Goal: Information Seeking & Learning: Get advice/opinions

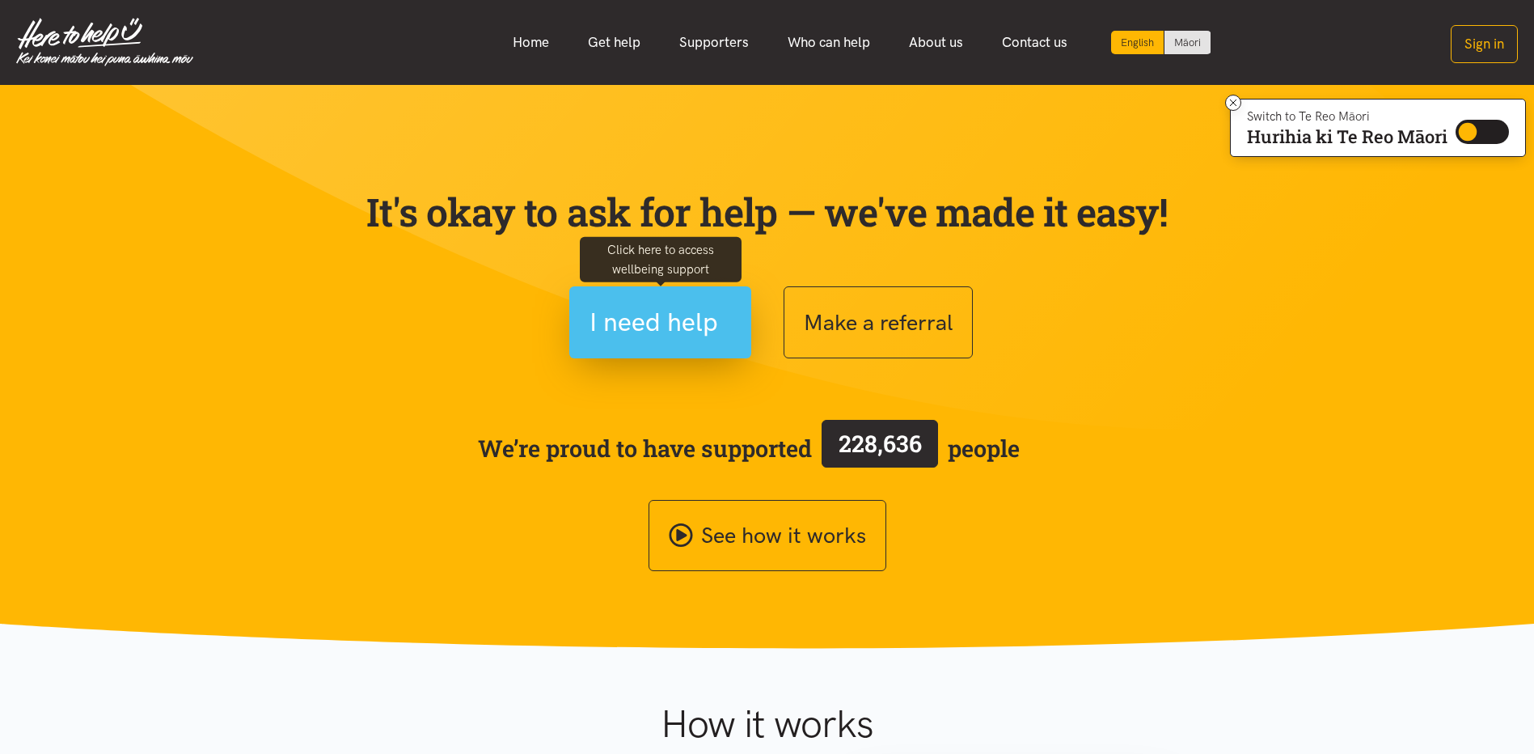
click at [620, 328] on span "I need help" at bounding box center [653, 322] width 129 height 41
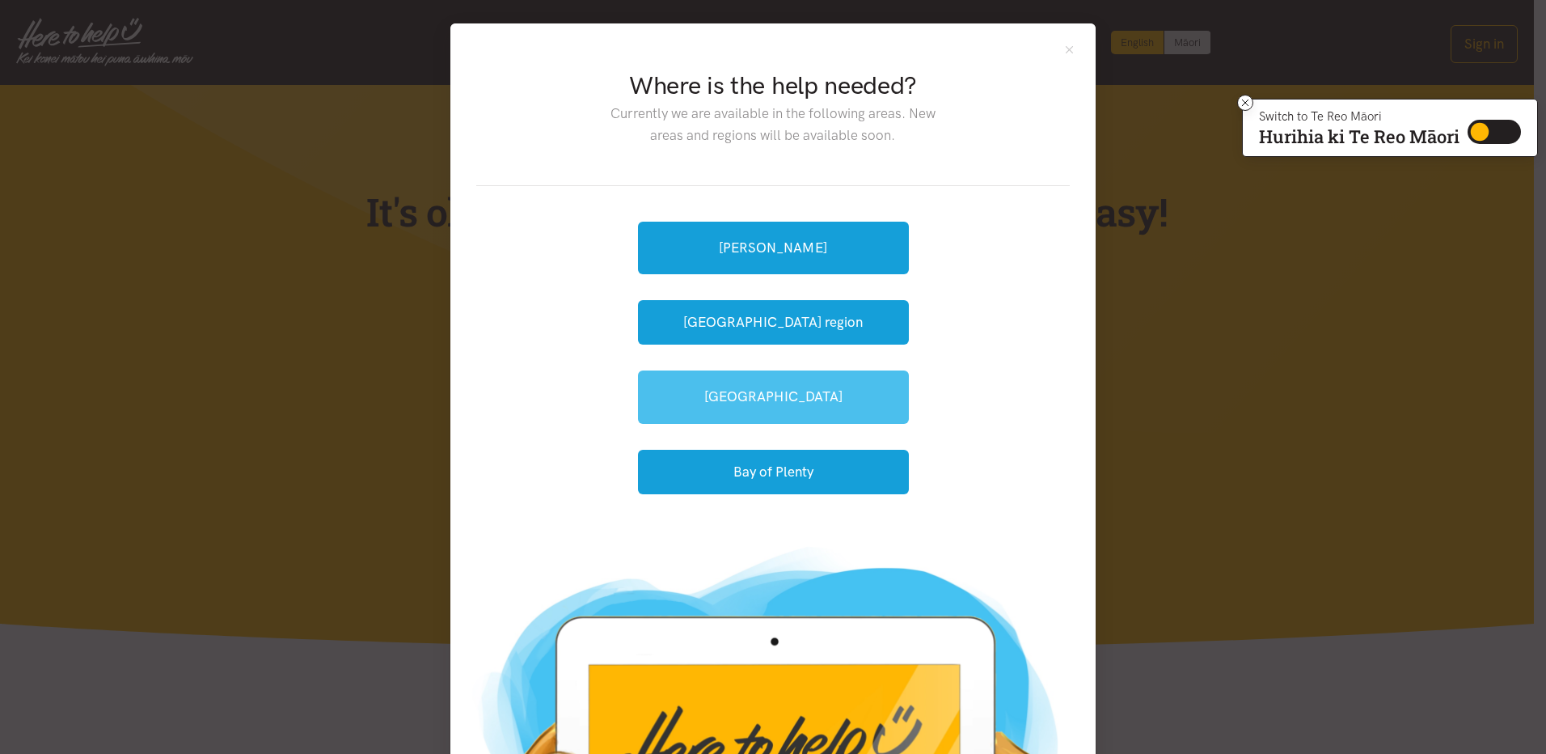
click at [786, 379] on link "[GEOGRAPHIC_DATA]" at bounding box center [773, 396] width 271 height 53
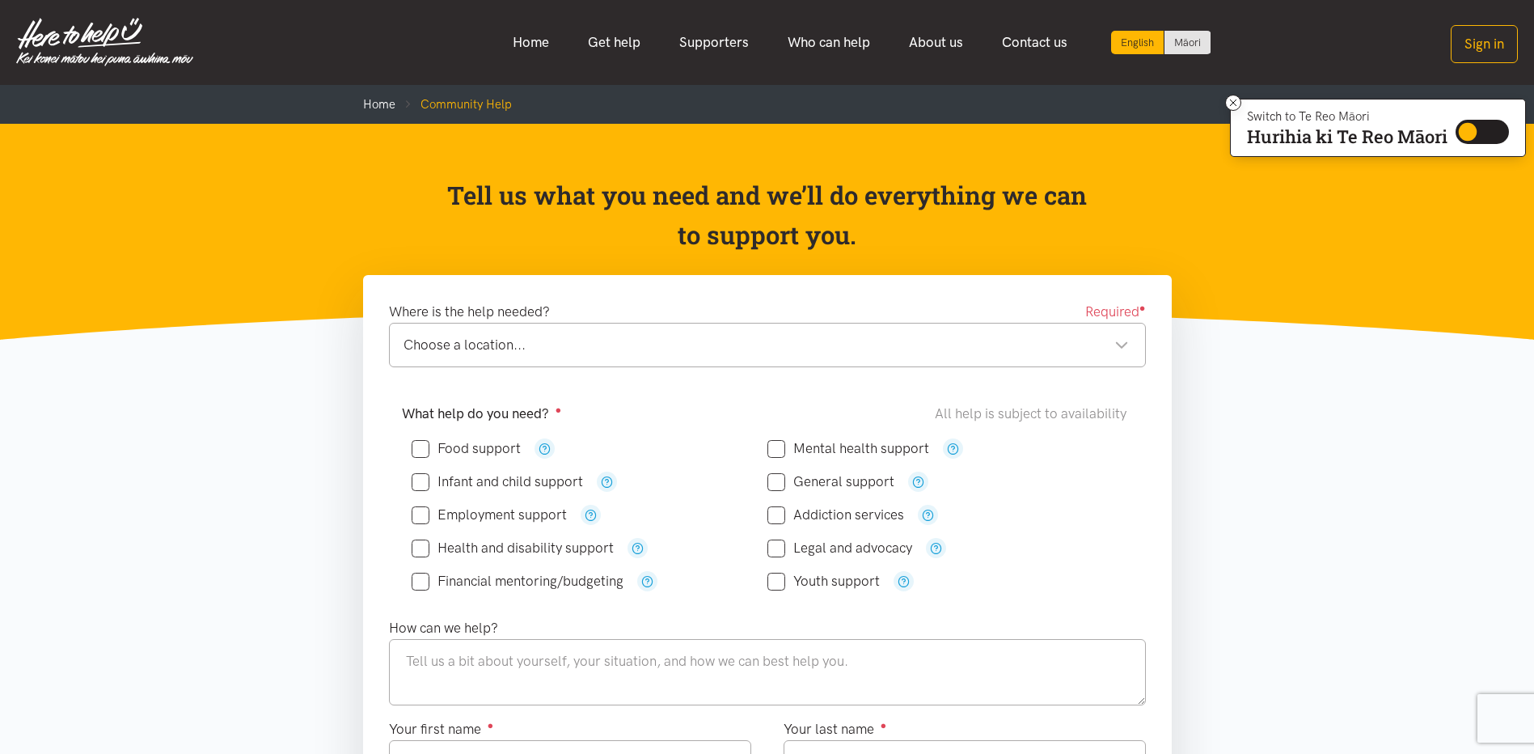
click at [520, 348] on div "Choose a location..." at bounding box center [765, 345] width 725 height 22
click at [783, 447] on input "Mental health support" at bounding box center [848, 448] width 162 height 14
checkbox input "true"
click at [765, 584] on div "Financial mentoring/budgeting" at bounding box center [590, 581] width 356 height 20
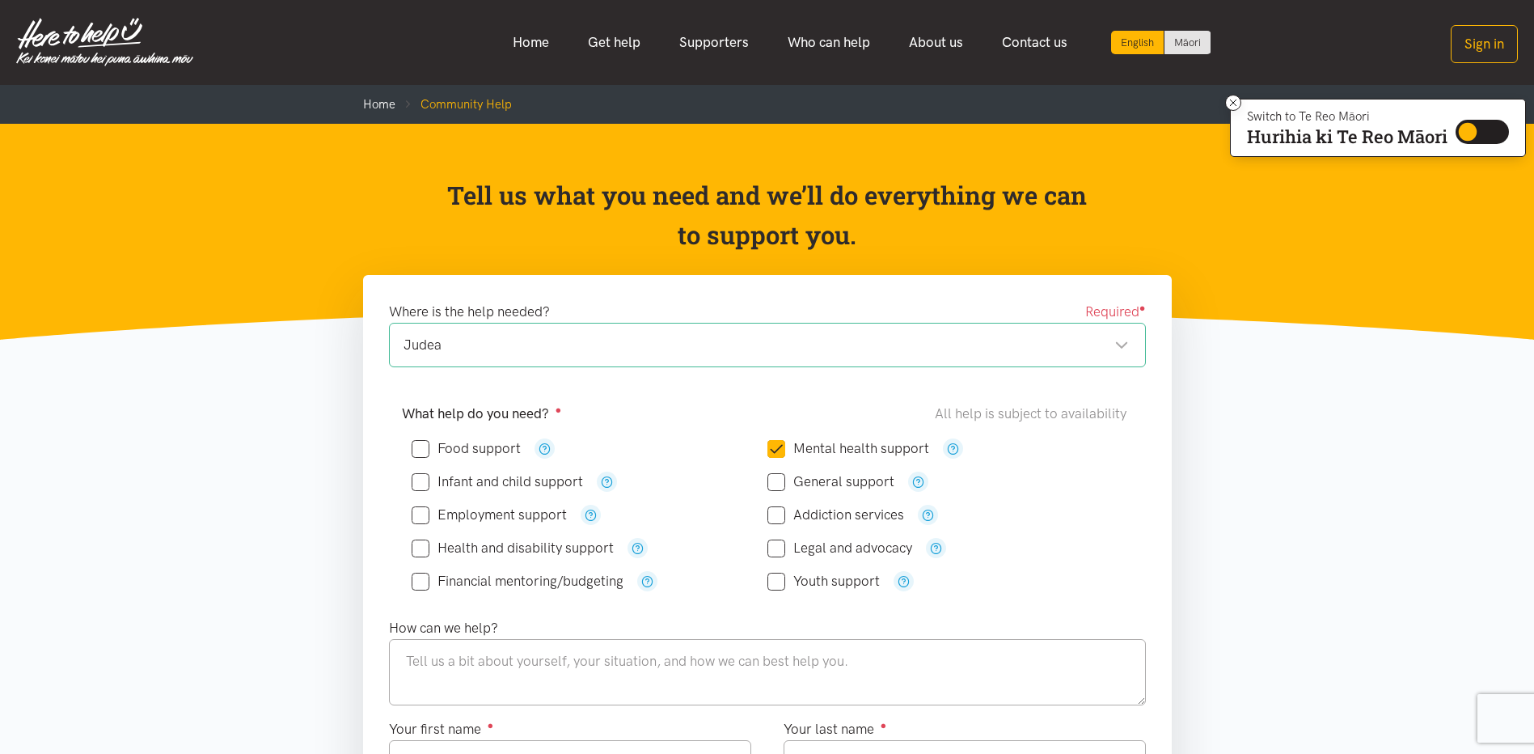
click at [771, 585] on input "Youth support" at bounding box center [823, 581] width 112 height 14
checkbox input "true"
click at [898, 580] on icon "button" at bounding box center [903, 581] width 12 height 12
click at [626, 36] on link "Get help" at bounding box center [613, 42] width 91 height 35
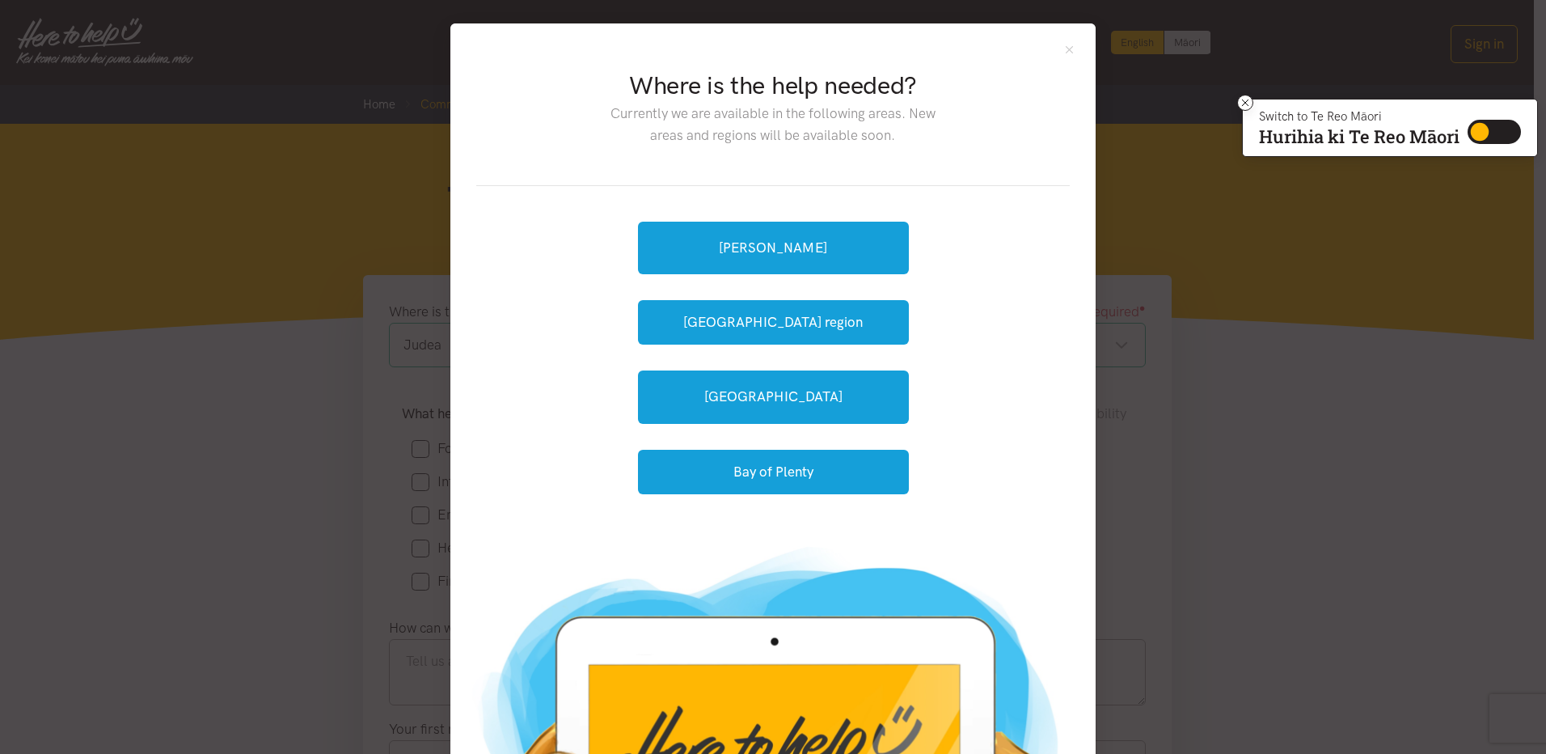
click at [1073, 44] on div "Where is the help needed? Currently we are available in the following areas. Ne…" at bounding box center [772, 276] width 645 height 506
click at [1064, 44] on button "Close" at bounding box center [1069, 50] width 14 height 14
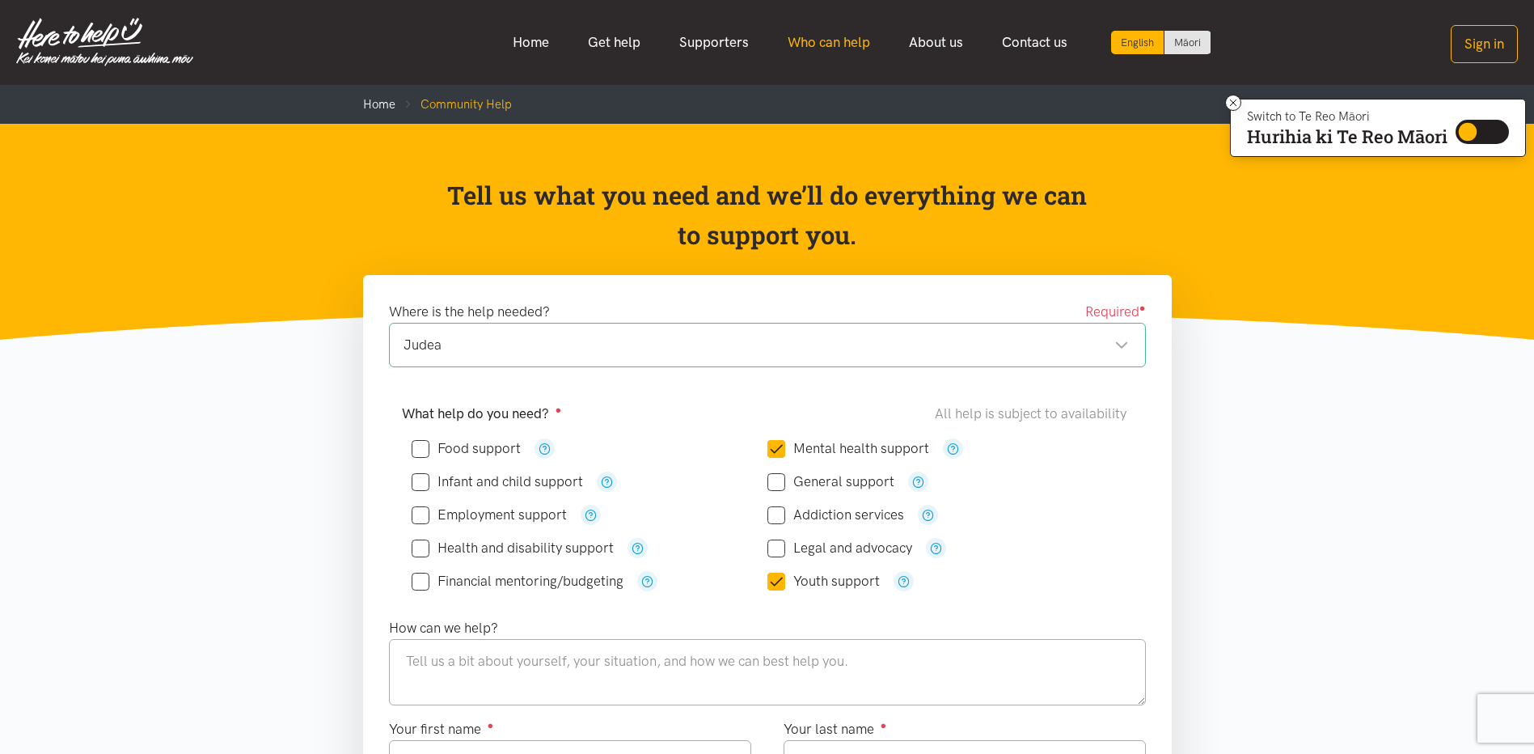
click at [819, 39] on link "Who can help" at bounding box center [828, 42] width 121 height 35
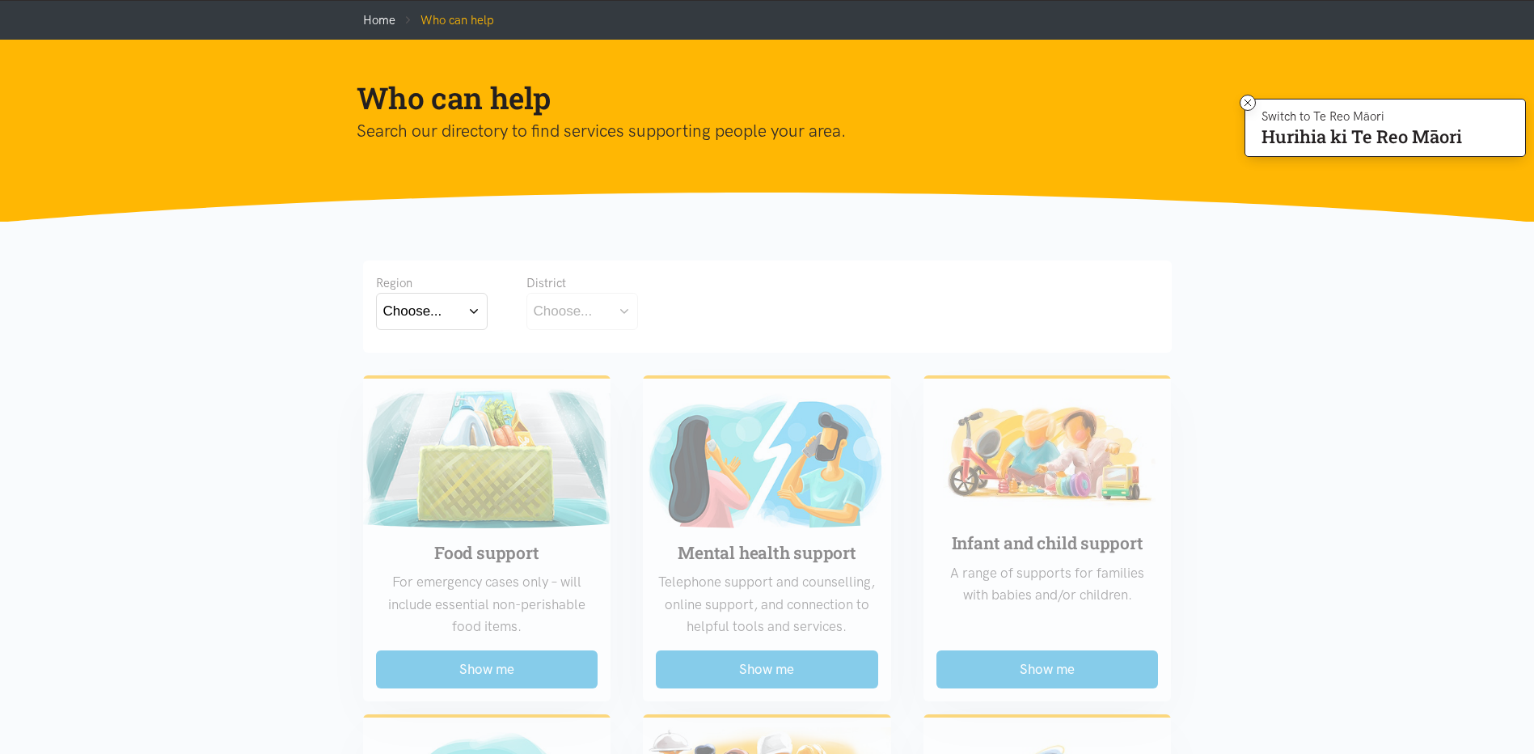
scroll to position [81, 0]
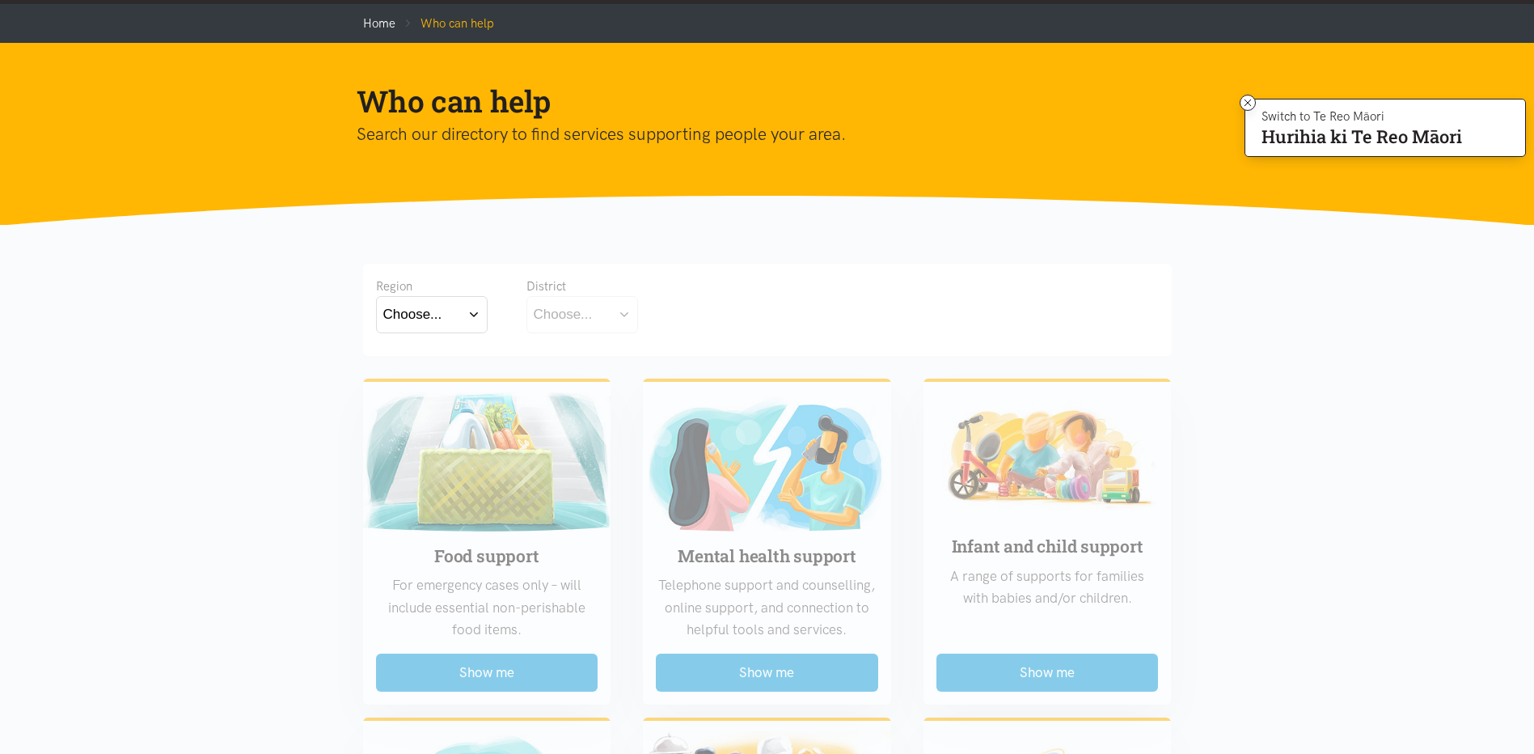
click at [441, 328] on button "Choose..." at bounding box center [432, 314] width 112 height 36
click at [441, 367] on label "Bay of Plenty" at bounding box center [427, 361] width 89 height 20
click at [0, 0] on input "Bay of Plenty" at bounding box center [0, 0] width 0 height 0
click at [614, 302] on button "Choose..." at bounding box center [607, 314] width 162 height 36
click at [596, 384] on label "[GEOGRAPHIC_DATA]" at bounding box center [607, 385] width 147 height 20
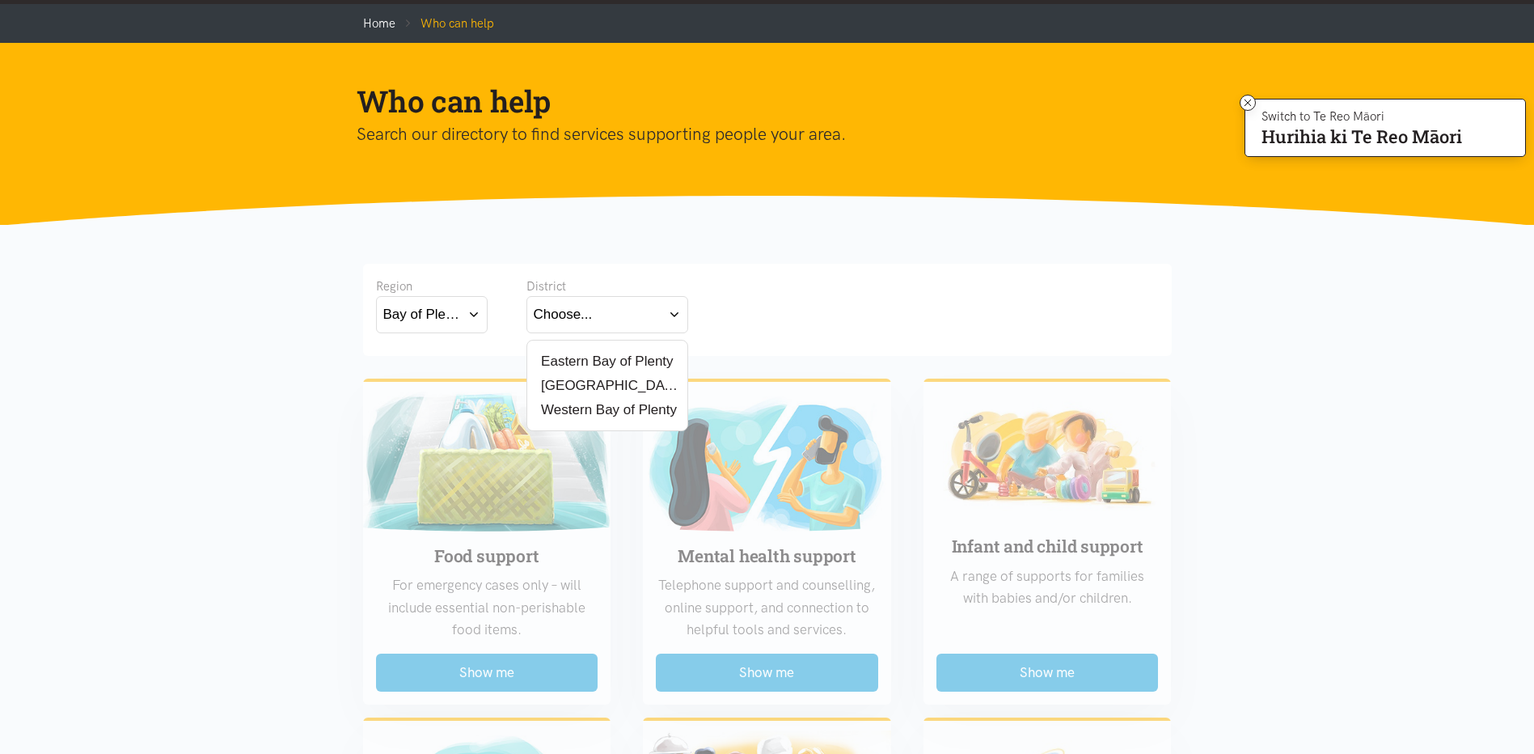
click at [0, 0] on input "[GEOGRAPHIC_DATA]" at bounding box center [0, 0] width 0 height 0
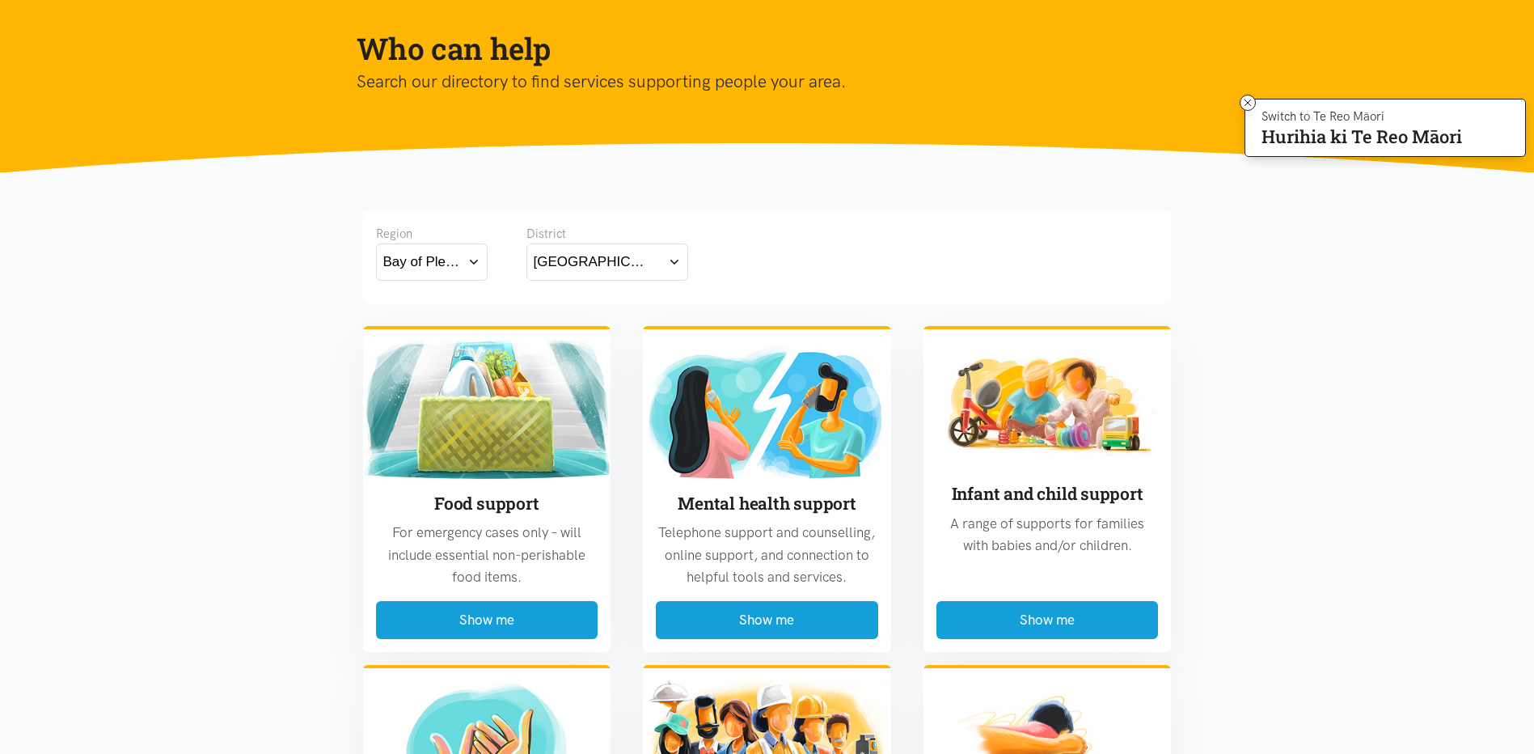
scroll to position [243, 0]
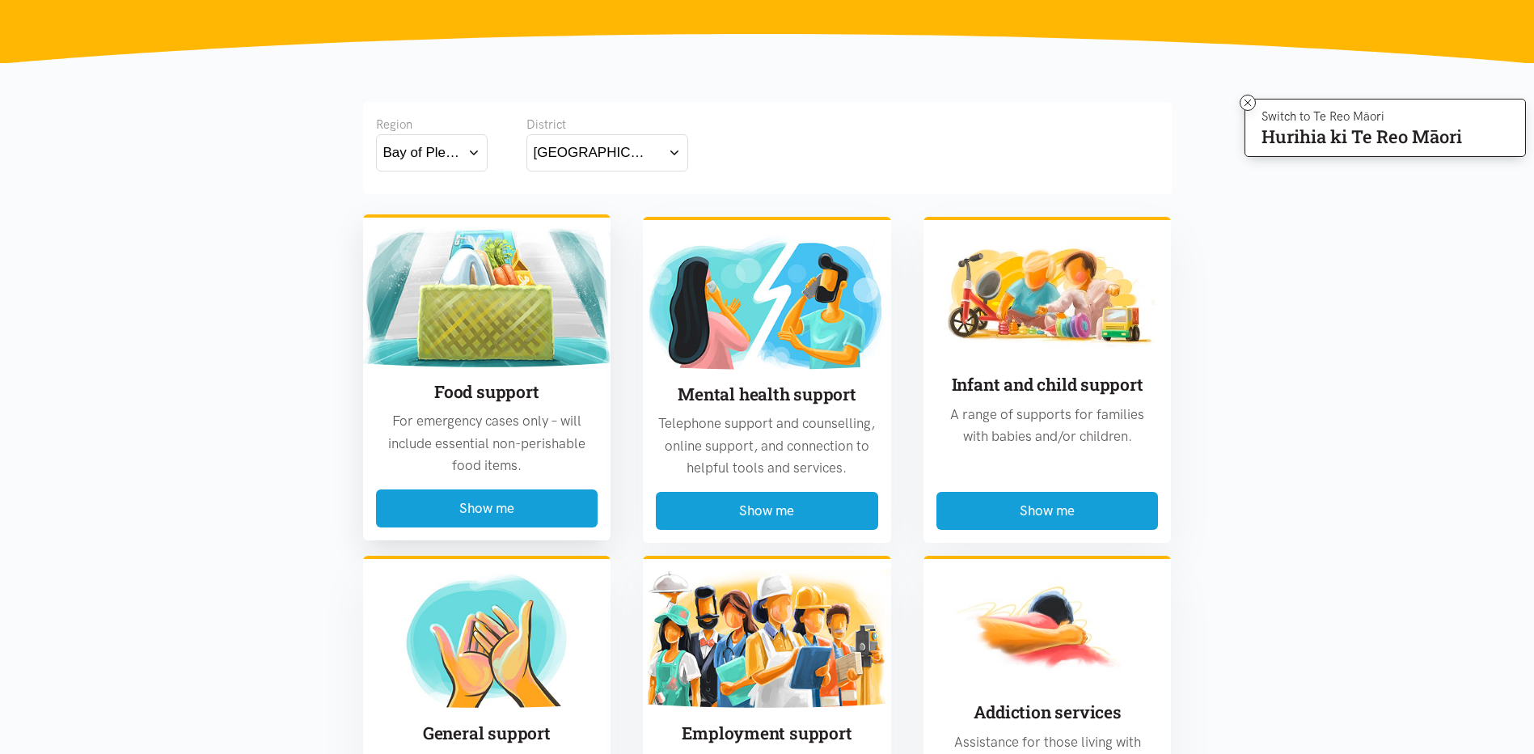
click at [494, 343] on img at bounding box center [487, 296] width 248 height 139
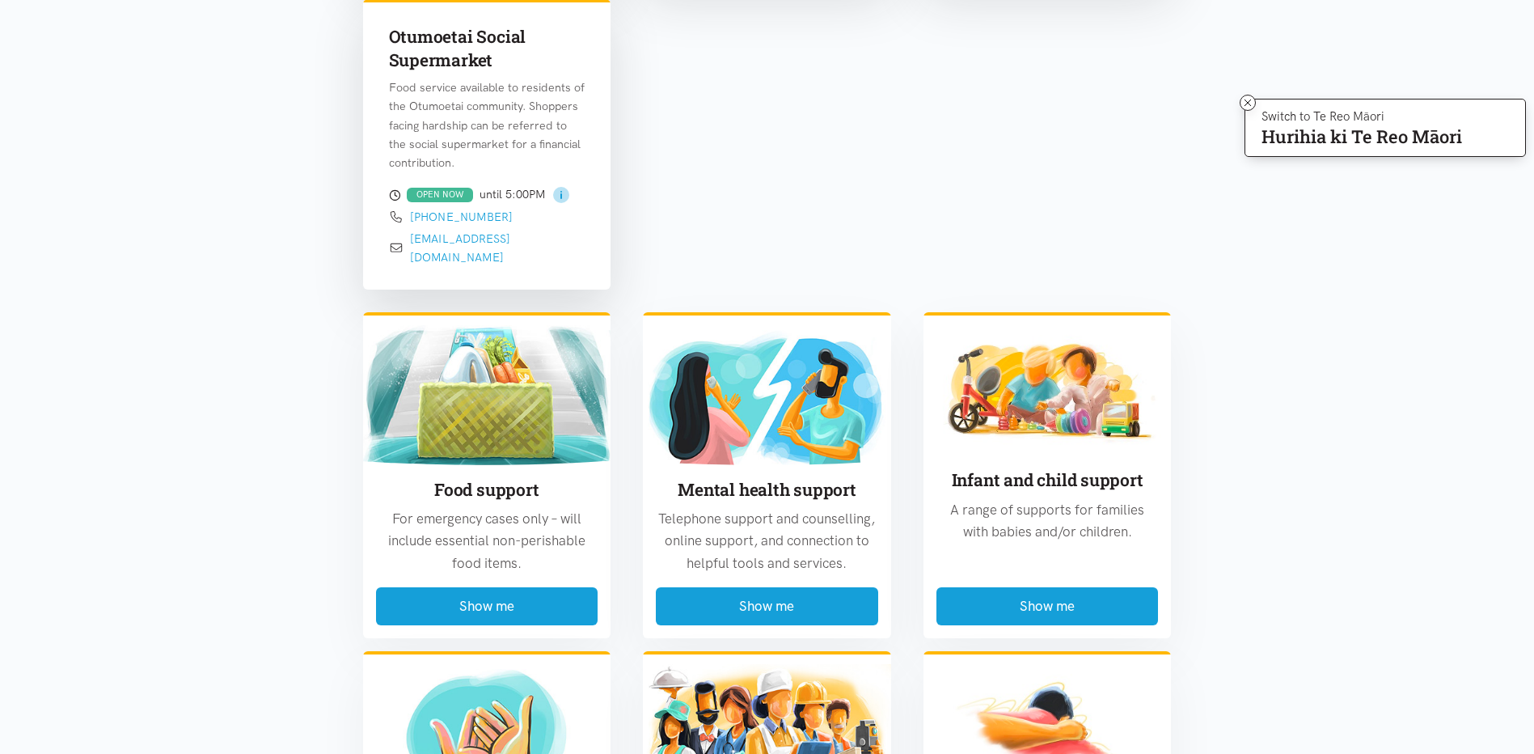
scroll to position [1607, 0]
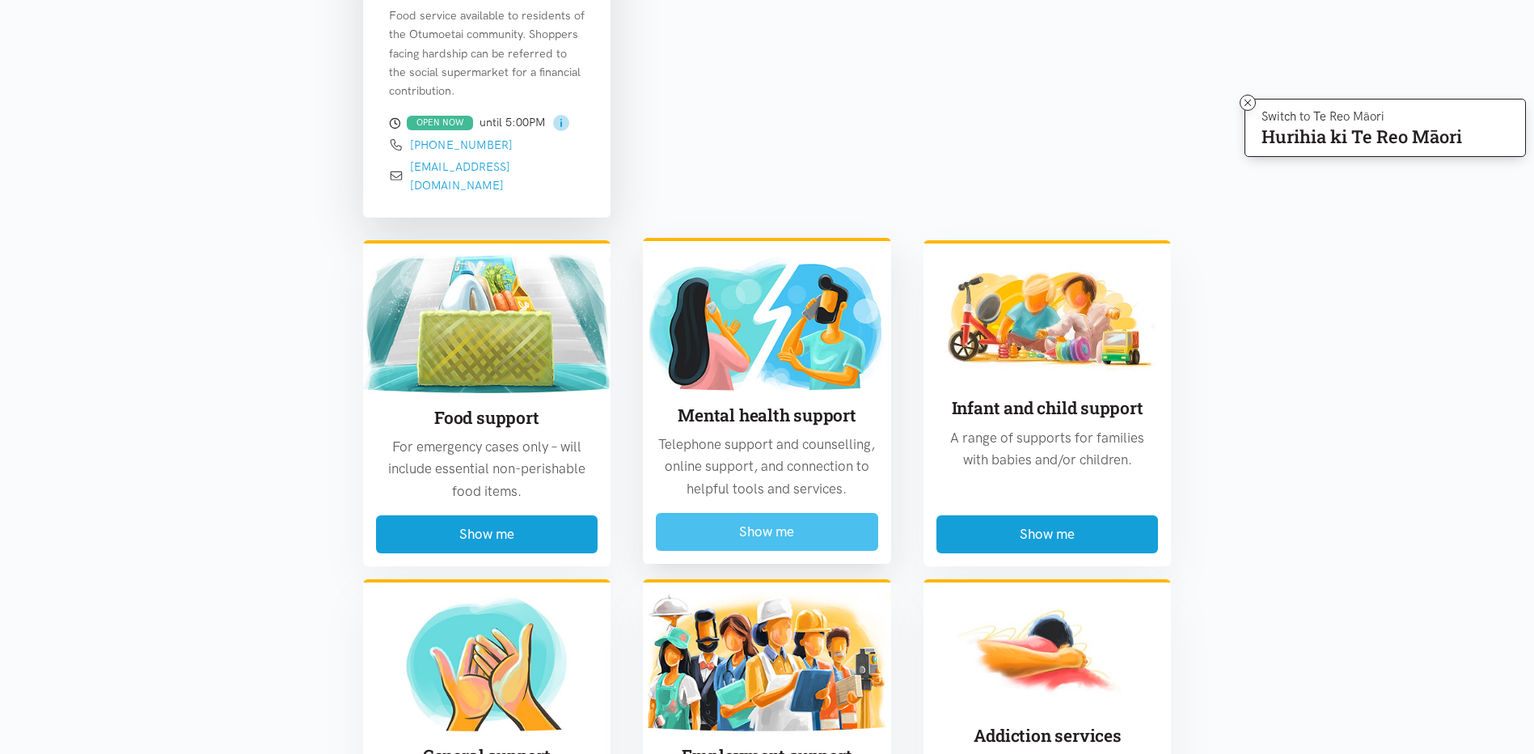
click at [773, 513] on button "Show me" at bounding box center [767, 532] width 222 height 38
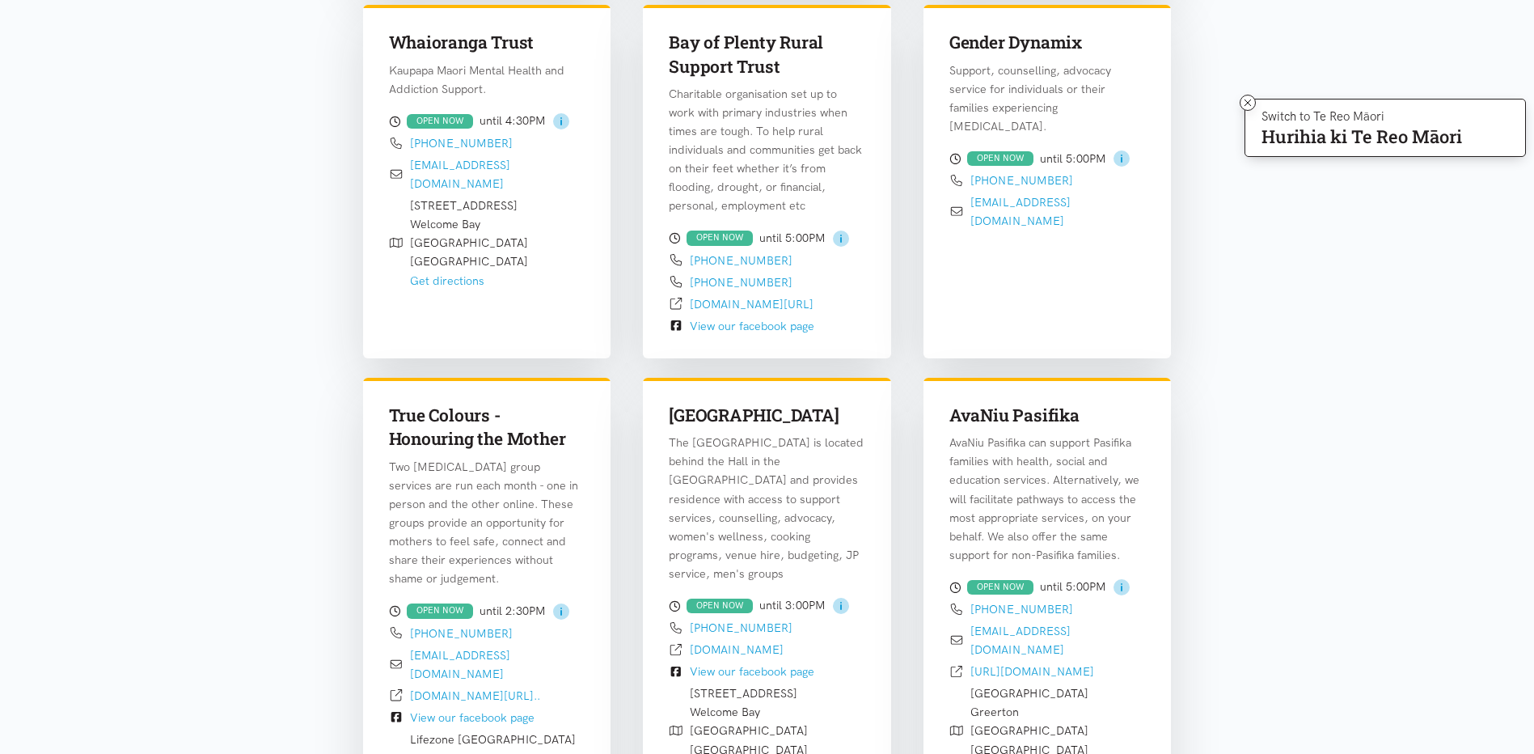
scroll to position [1041, 0]
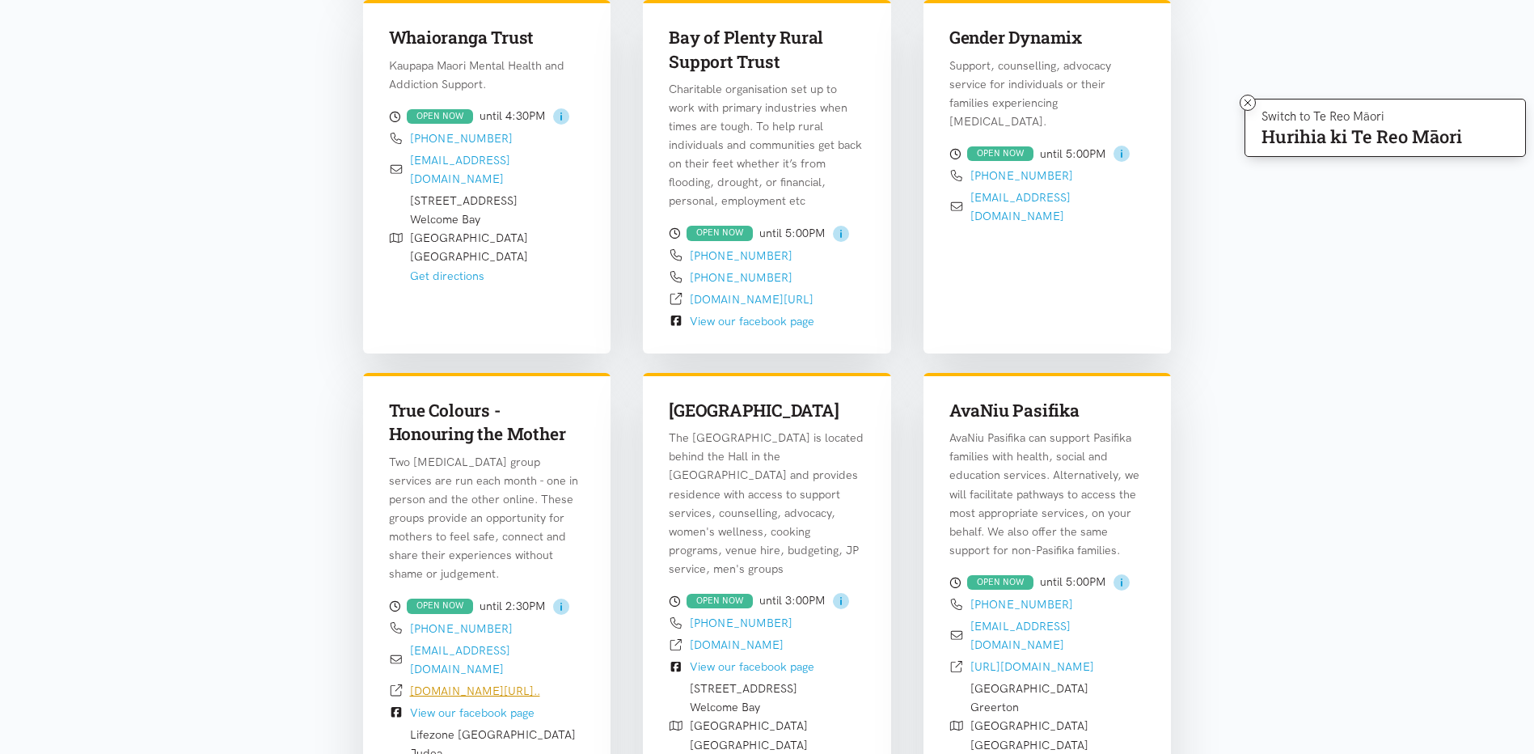
click at [462, 683] on link "mums4mums.org.nz/true-colours..." at bounding box center [475, 690] width 130 height 15
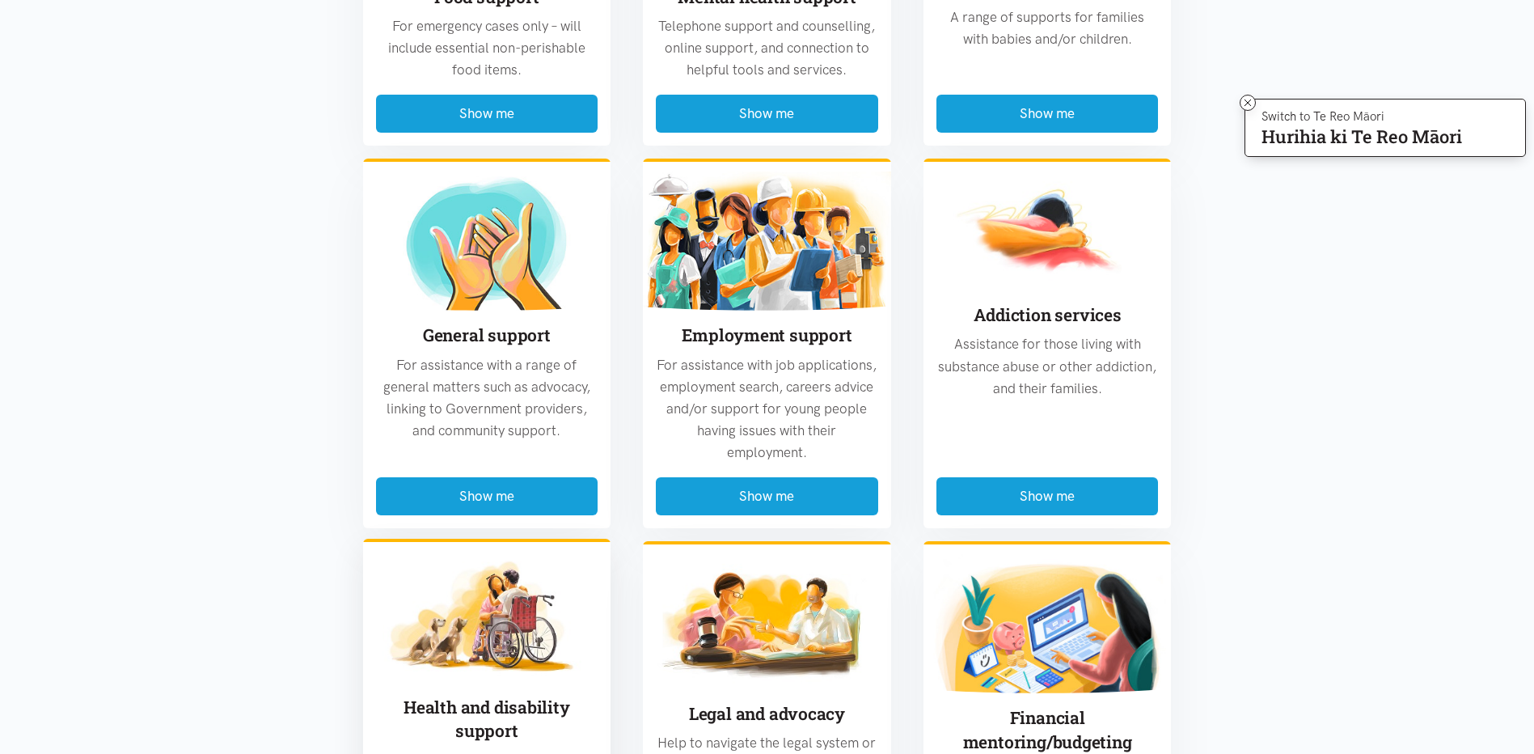
scroll to position [3305, 0]
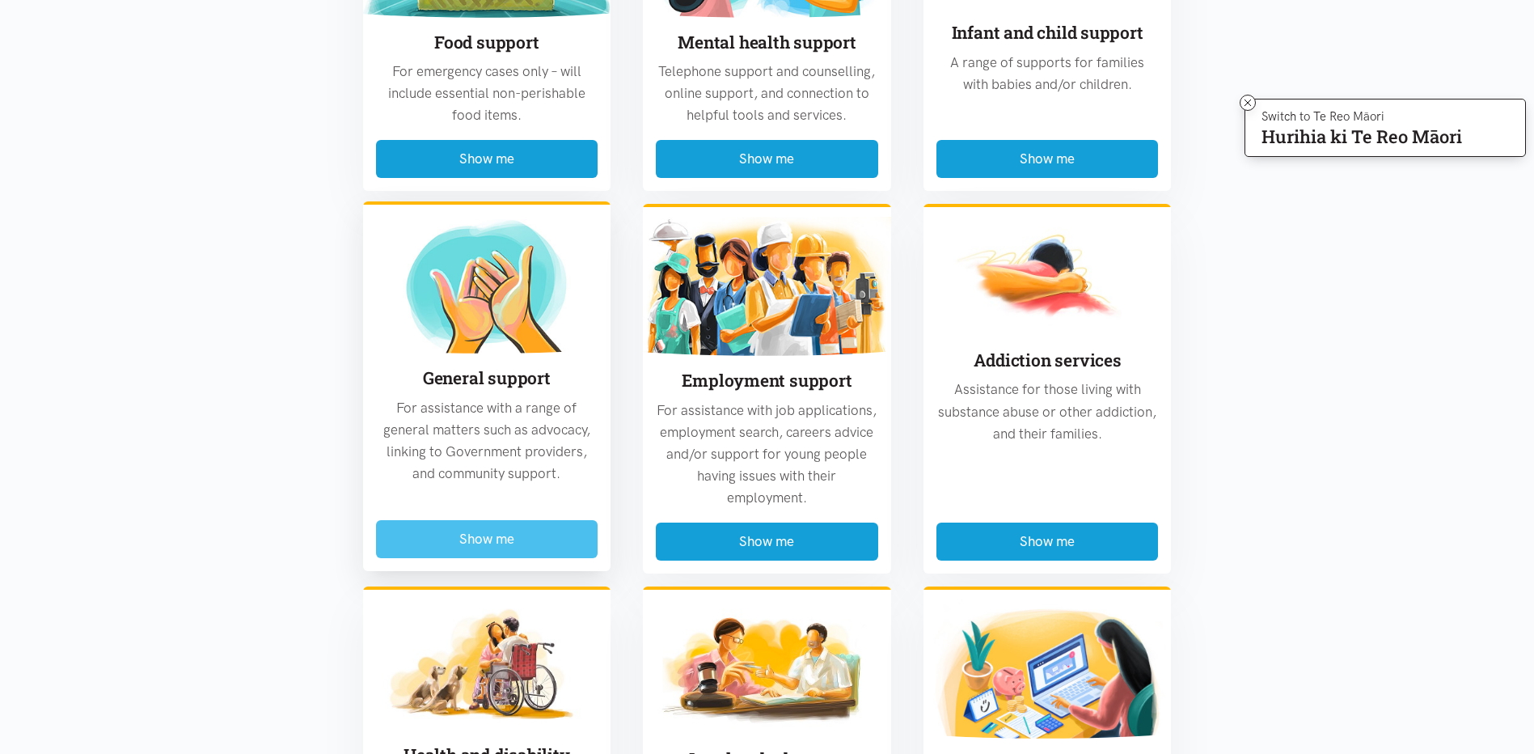
click at [495, 520] on button "Show me" at bounding box center [487, 539] width 222 height 38
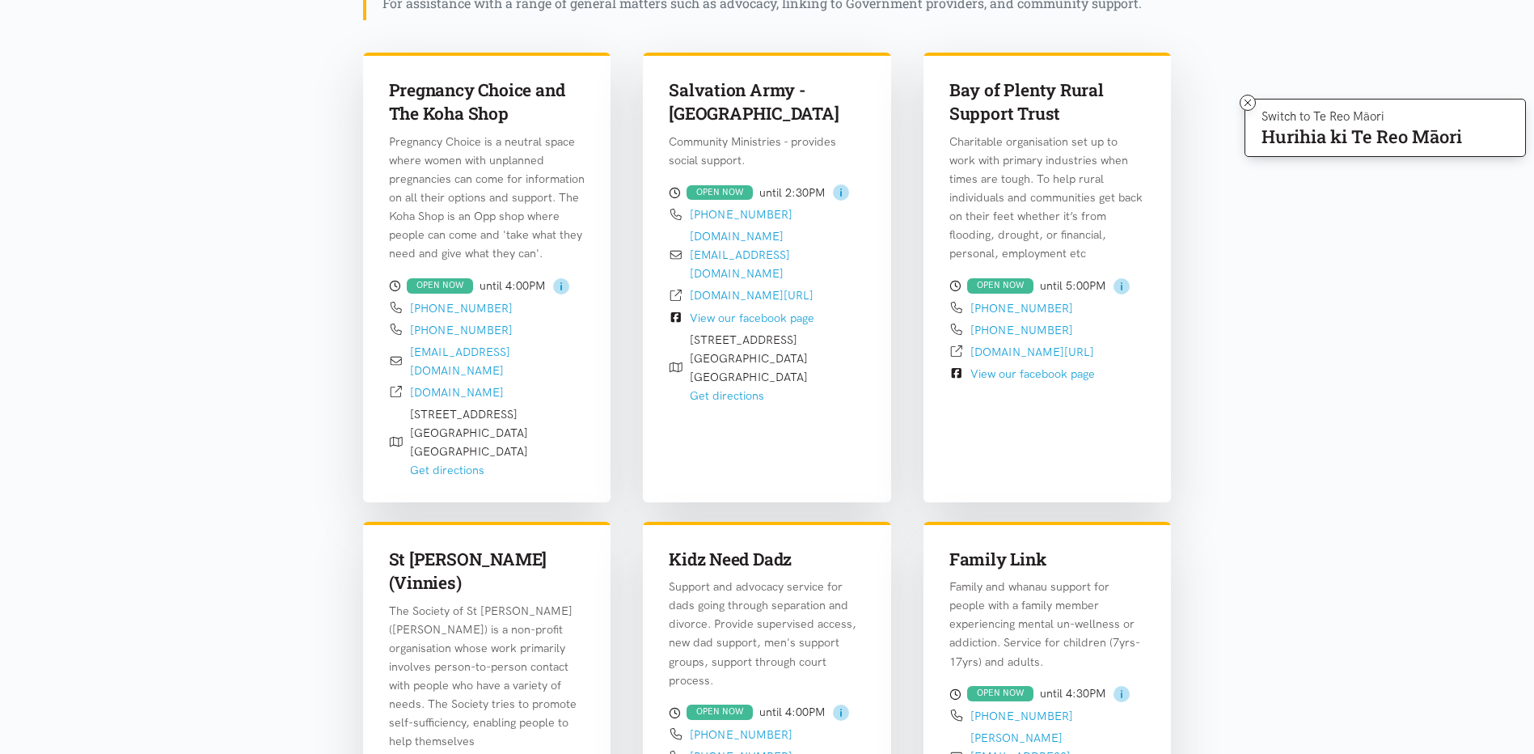
scroll to position [475, 0]
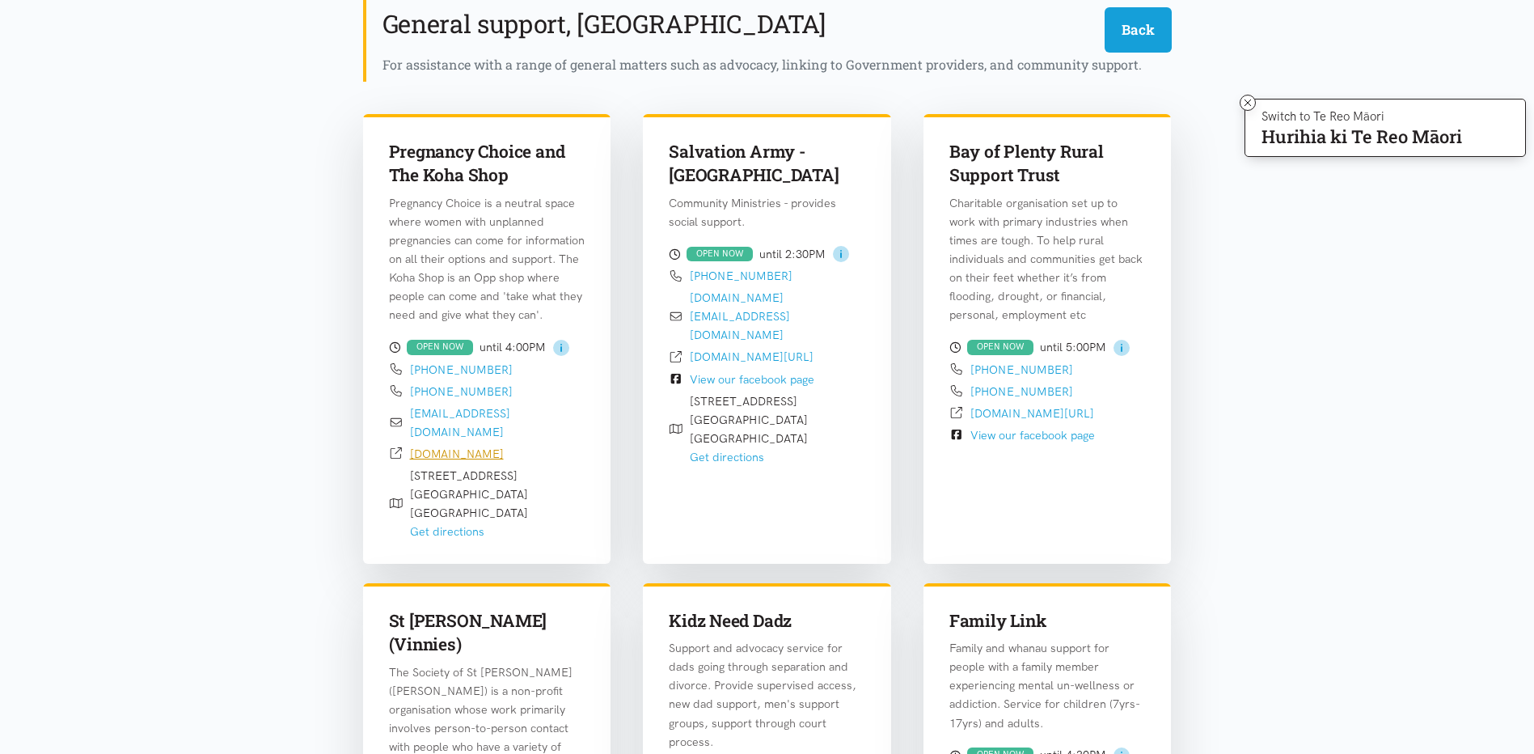
click at [450, 446] on link "pregnancychoice.org.nz" at bounding box center [457, 453] width 94 height 15
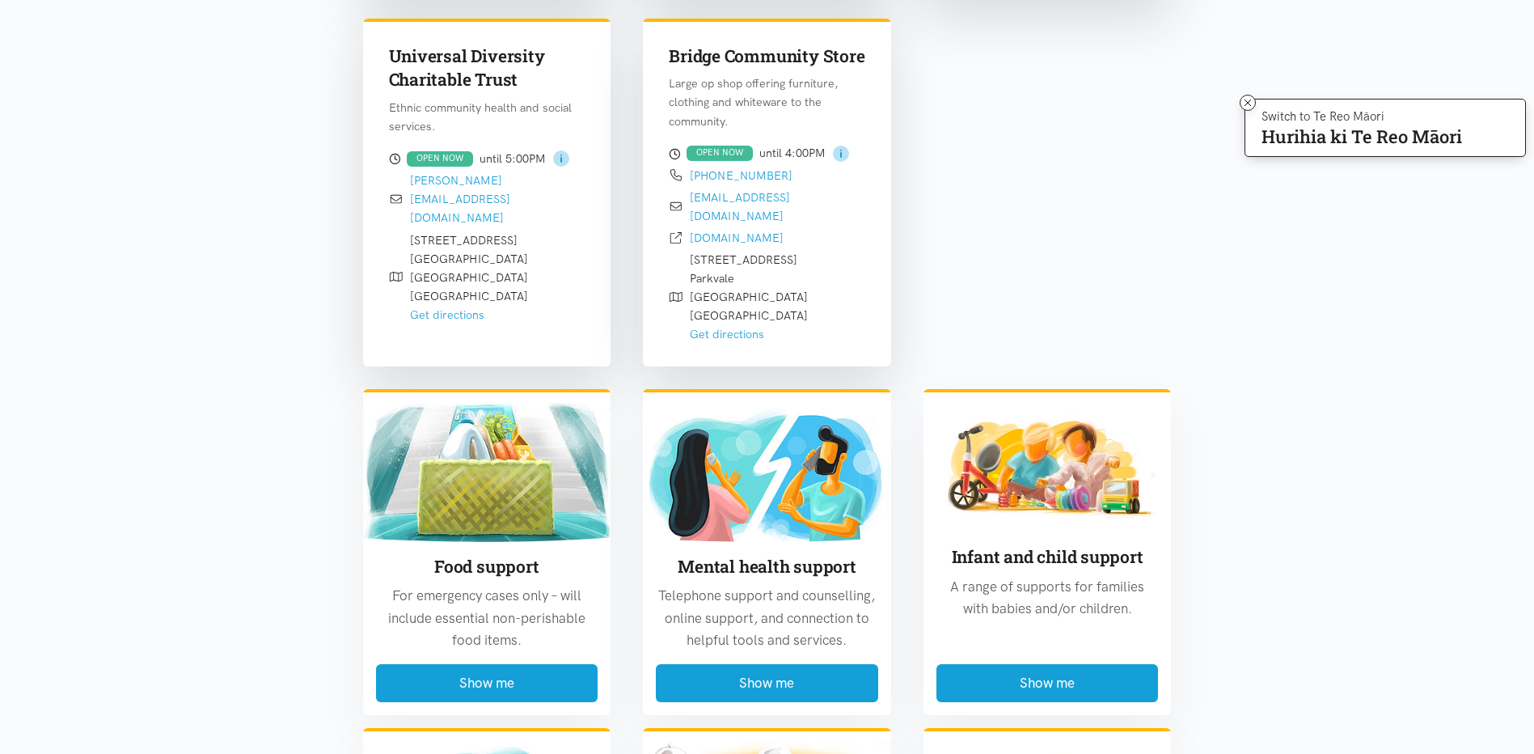
scroll to position [3386, 0]
